Goal: Transaction & Acquisition: Purchase product/service

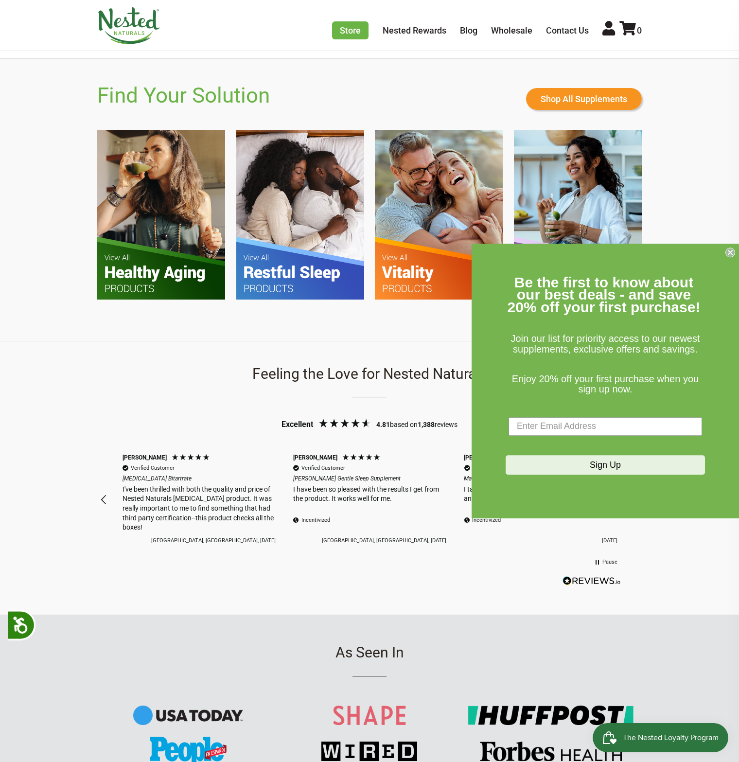
scroll to position [438, 0]
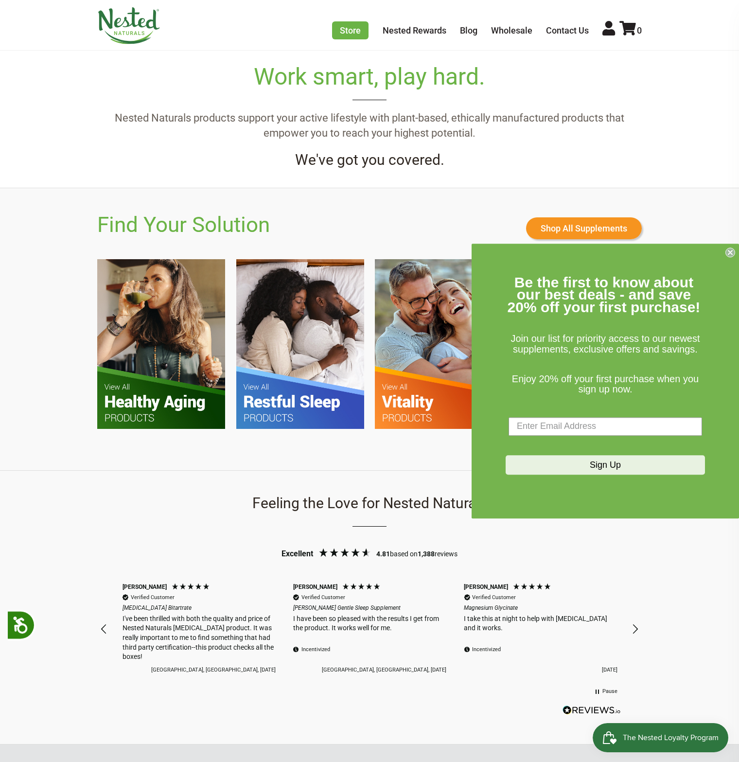
click at [729, 253] on icon "Close dialog" at bounding box center [731, 252] width 4 height 4
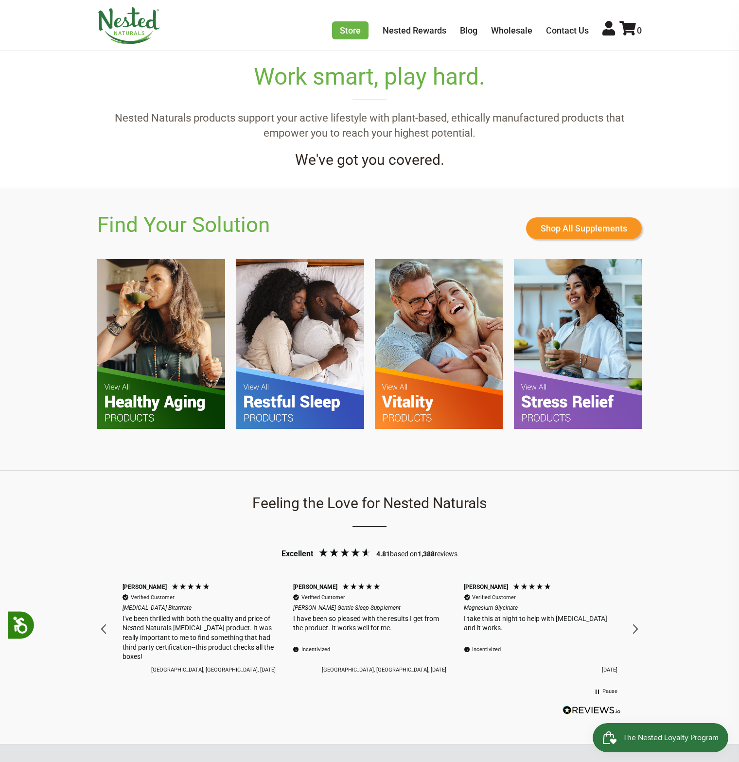
click at [165, 343] on img at bounding box center [161, 344] width 128 height 170
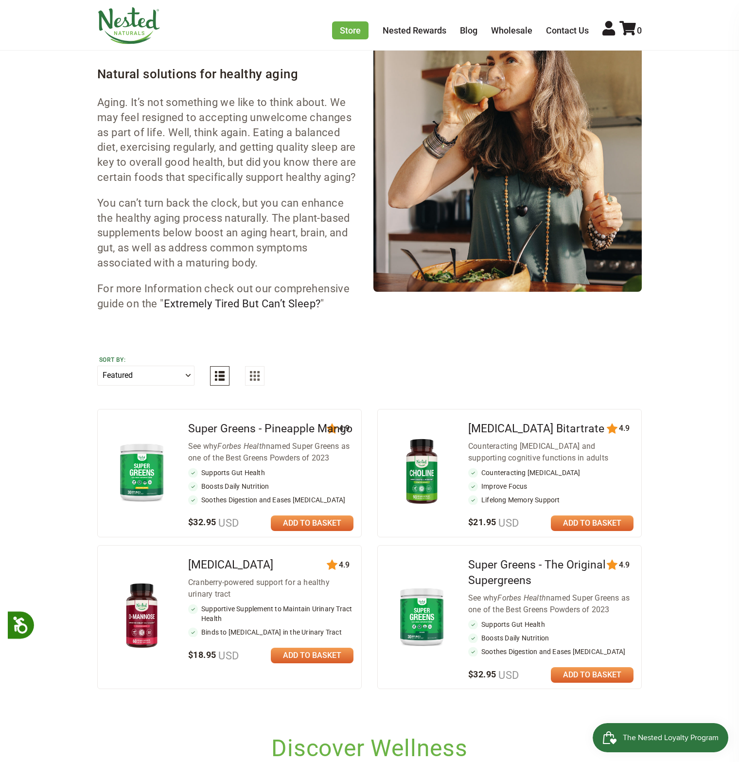
scroll to position [243, 0]
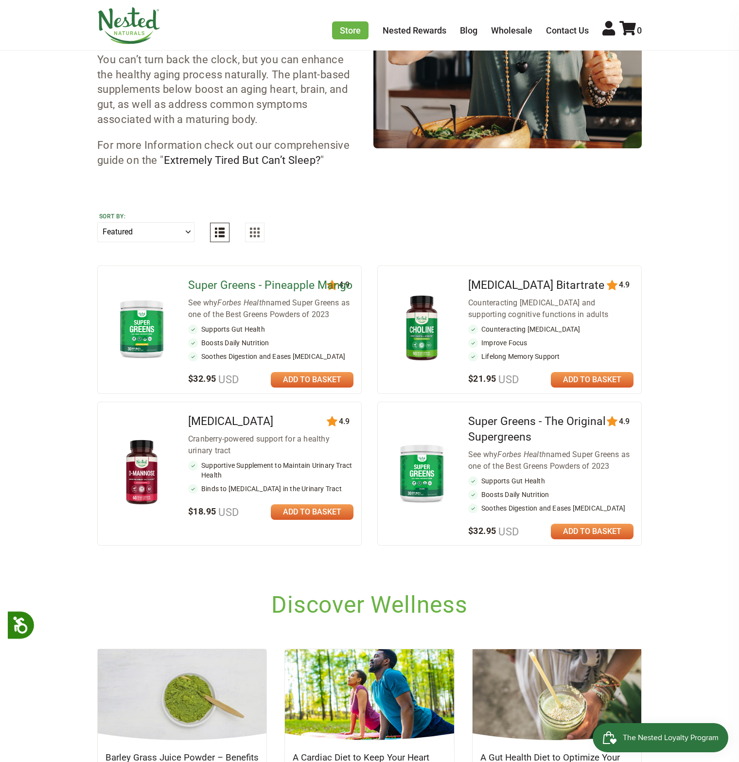
click at [257, 292] on link "Super Greens - Pineapple Mango" at bounding box center [270, 285] width 164 height 13
